Goal: Check status

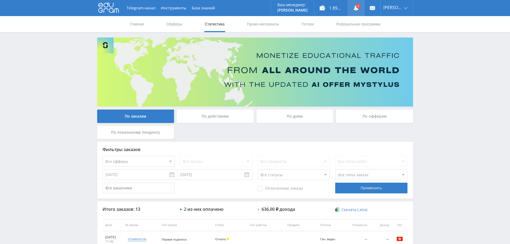
click at [357, 6] on link at bounding box center [356, 8] width 16 height 16
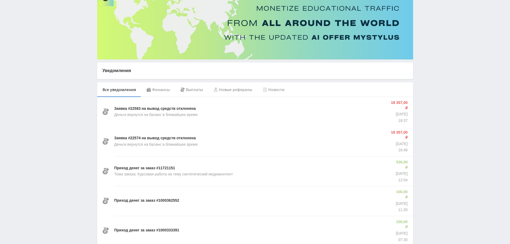
scroll to position [53, 0]
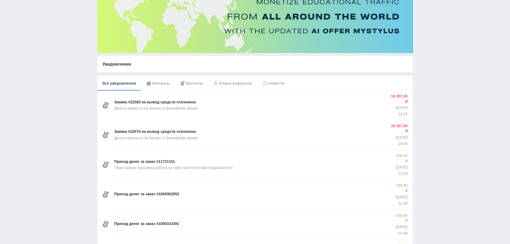
click at [156, 86] on div "Финансы" at bounding box center [158, 83] width 34 height 15
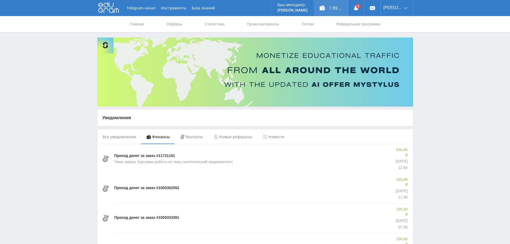
click at [330, 11] on div "1 893,00 ₽" at bounding box center [330, 8] width 33 height 16
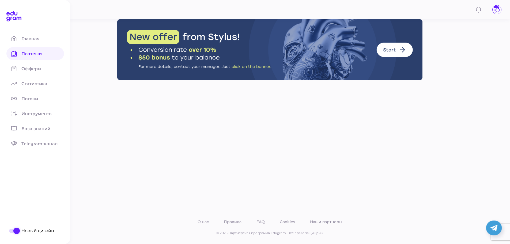
click at [15, 53] on icon at bounding box center [14, 54] width 6 height 6
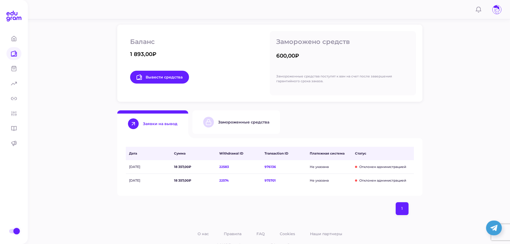
scroll to position [80, 0]
click at [225, 123] on div "Замороженные средства" at bounding box center [243, 121] width 51 height 5
